Goal: Task Accomplishment & Management: Manage account settings

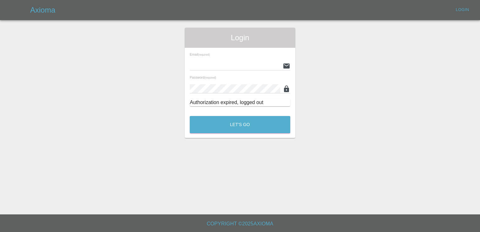
type input "[EMAIL_ADDRESS][DOMAIN_NAME]"
click at [259, 67] on input "[EMAIL_ADDRESS][DOMAIN_NAME]" at bounding box center [235, 65] width 91 height 9
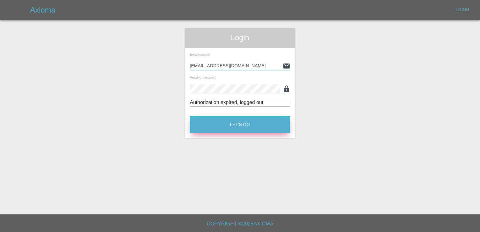
click at [248, 124] on button "Let's Go" at bounding box center [240, 124] width 101 height 17
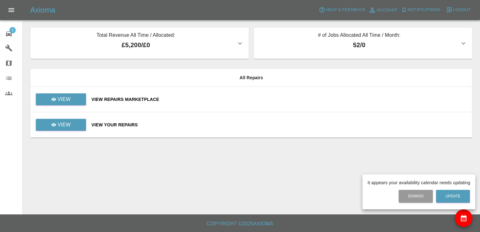
click at [122, 99] on div at bounding box center [240, 116] width 480 height 232
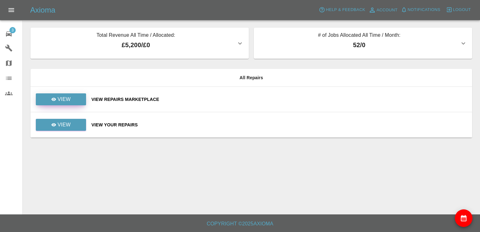
click at [80, 97] on link "View" at bounding box center [61, 99] width 50 height 12
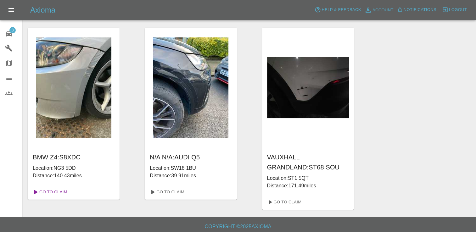
click at [56, 194] on link "Go To Claim" at bounding box center [49, 192] width 39 height 10
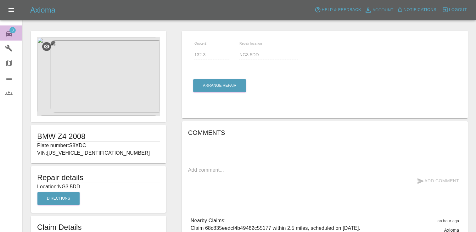
click at [12, 29] on span "3" at bounding box center [12, 30] width 6 height 6
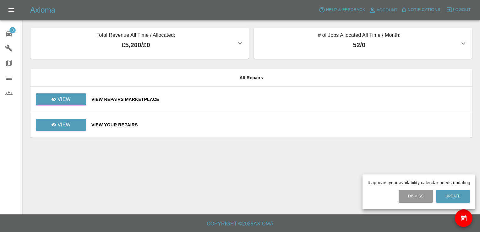
click at [72, 96] on div at bounding box center [240, 116] width 480 height 232
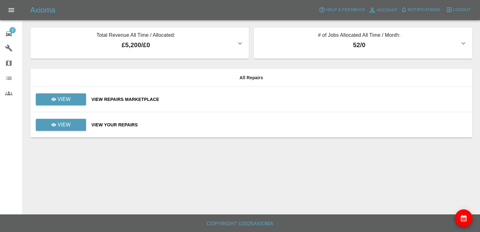
click at [96, 97] on div "View Repairs Marketplace" at bounding box center [279, 99] width 376 height 6
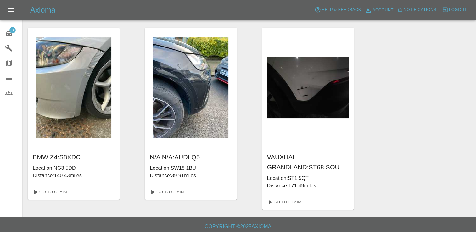
click at [198, 112] on img at bounding box center [190, 87] width 75 height 101
click at [177, 191] on link "Go To Claim" at bounding box center [166, 192] width 39 height 10
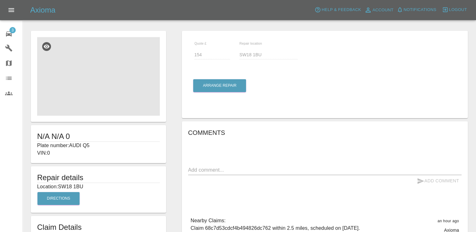
click at [121, 94] on img at bounding box center [98, 76] width 123 height 79
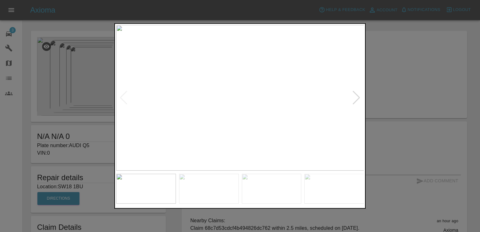
click at [358, 101] on div at bounding box center [356, 98] width 8 height 14
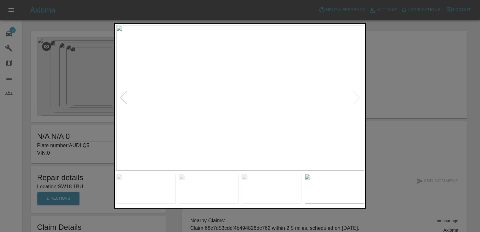
click at [358, 101] on img at bounding box center [240, 98] width 248 height 146
